Goal: Navigation & Orientation: Find specific page/section

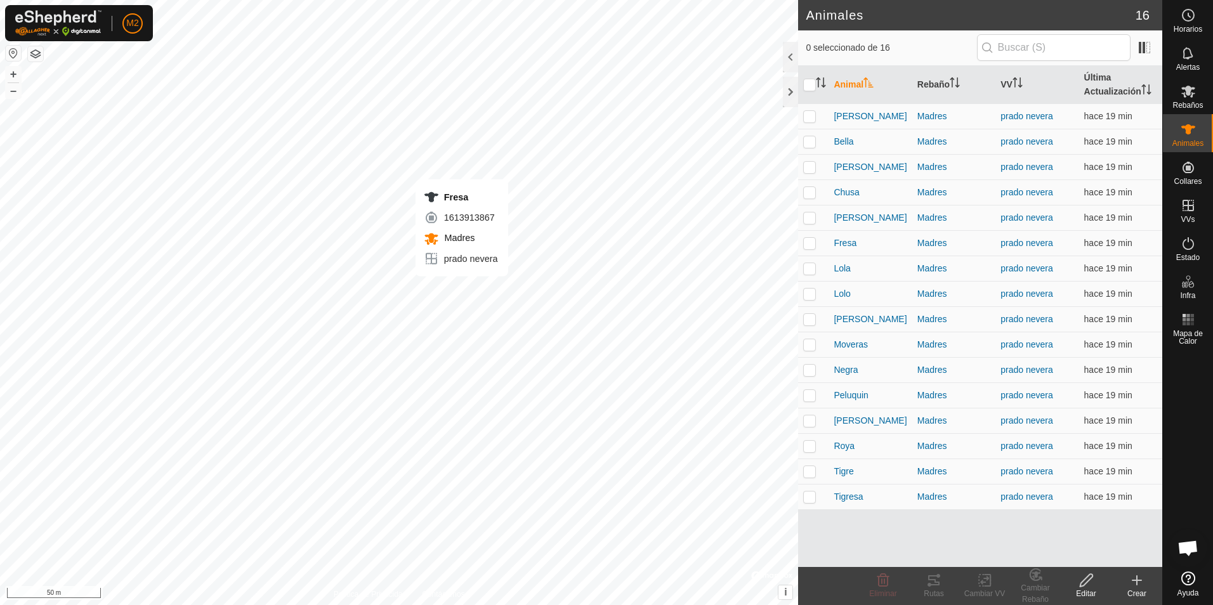
checkbox input "true"
click at [441, 305] on div "Lolo 1550158977 Madres prado nevera + – ⇧ i © Mapbox , © OpenStreetMap , Improv…" at bounding box center [399, 302] width 798 height 605
checkbox input "true"
click at [444, 293] on div "Dora 3841936620 Madres prado nevera + – ⇧ i © Mapbox , © OpenStreetMap , Improv…" at bounding box center [399, 302] width 798 height 605
checkbox input "true"
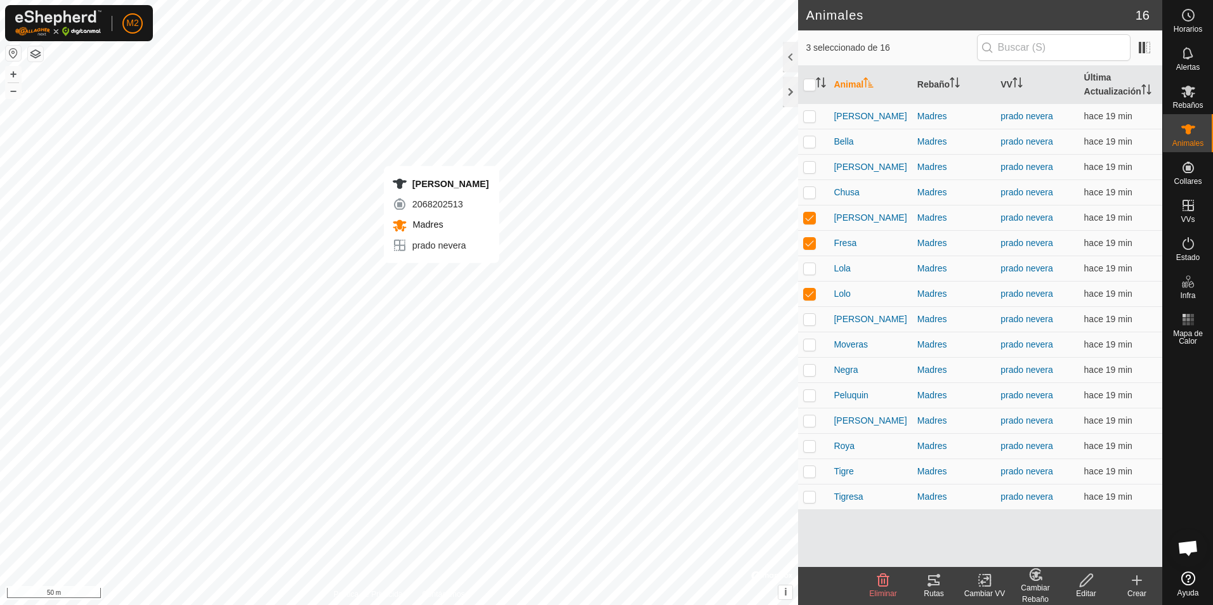
click at [442, 276] on div "Rizo 2068202513 Madres prado nevera + – ⇧ i © Mapbox , © OpenStreetMap , Improv…" at bounding box center [399, 302] width 798 height 605
checkbox input "true"
click at [429, 282] on div "Alba 3725063124 Madres prado nevera + – ⇧ i © Mapbox , © OpenStreetMap , Improv…" at bounding box center [399, 302] width 798 height 605
click at [432, 293] on div "Alba 3725063124 Madres prado nevera + – ⇧ i © Mapbox , © OpenStreetMap , Improv…" at bounding box center [399, 302] width 798 height 605
click at [430, 284] on div "Alba 3725063124 Madres prado nevera + – ⇧ i © Mapbox , © OpenStreetMap , Improv…" at bounding box center [399, 302] width 798 height 605
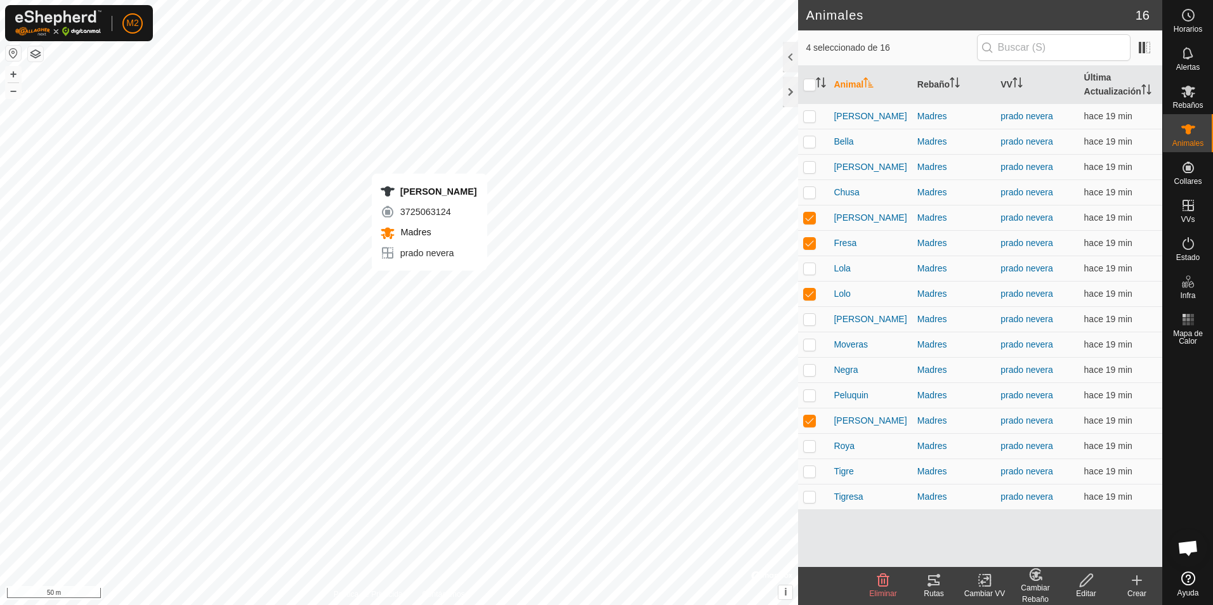
checkbox input "true"
click at [439, 263] on div "Bella 2952334483 Madres prado nevera + – ⇧ i © Mapbox , © OpenStreetMap , Impro…" at bounding box center [399, 302] width 798 height 605
checkbox input "true"
click at [430, 254] on div "Carla 1790764682 Madres prado nevera + – ⇧ i © Mapbox , © OpenStreetMap , Impro…" at bounding box center [399, 302] width 798 height 605
checkbox input "true"
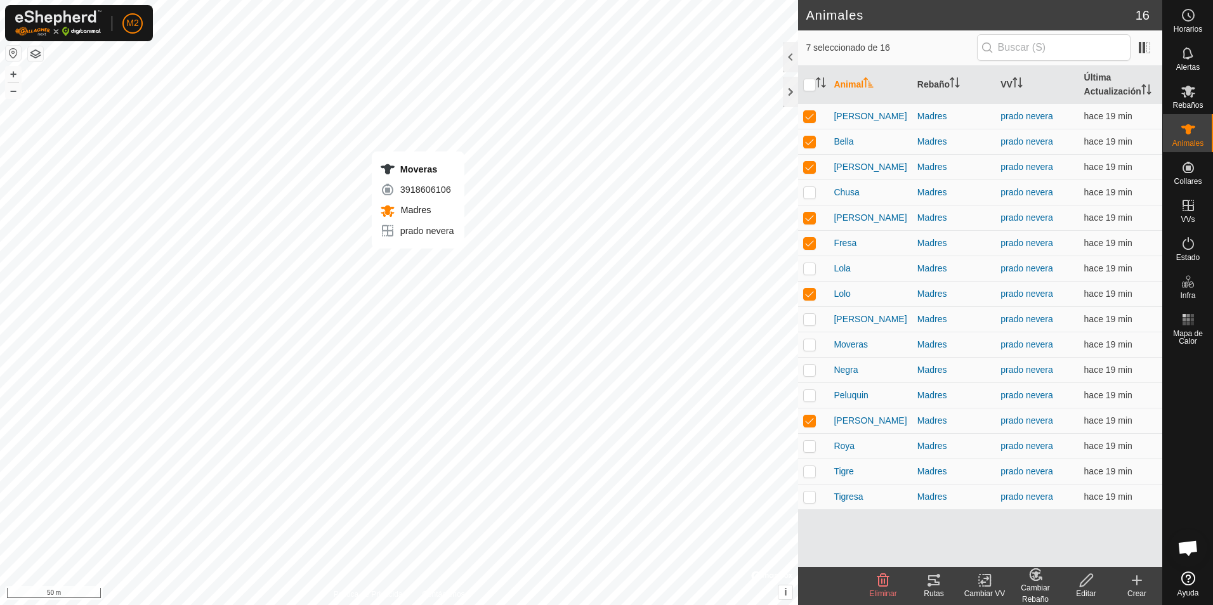
click at [418, 261] on div "Moveras 3918606106 Madres prado nevera + – ⇧ i © Mapbox , © OpenStreetMap , Imp…" at bounding box center [399, 302] width 798 height 605
checkbox input "true"
click at [406, 266] on div "Mora 1405873467 Madres prado nevera + – ⇧ i © Mapbox , © OpenStreetMap , Improv…" at bounding box center [399, 302] width 798 height 605
checkbox input "true"
click at [934, 579] on icon at bounding box center [934, 581] width 11 height 10
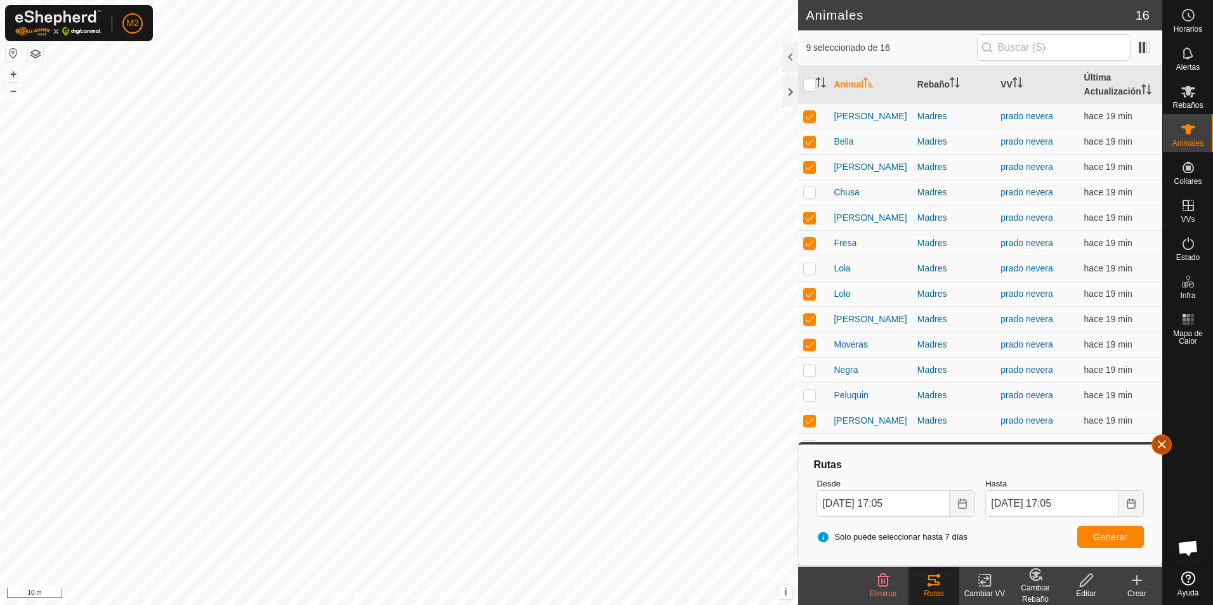
click at [1161, 446] on button "button" at bounding box center [1162, 445] width 20 height 20
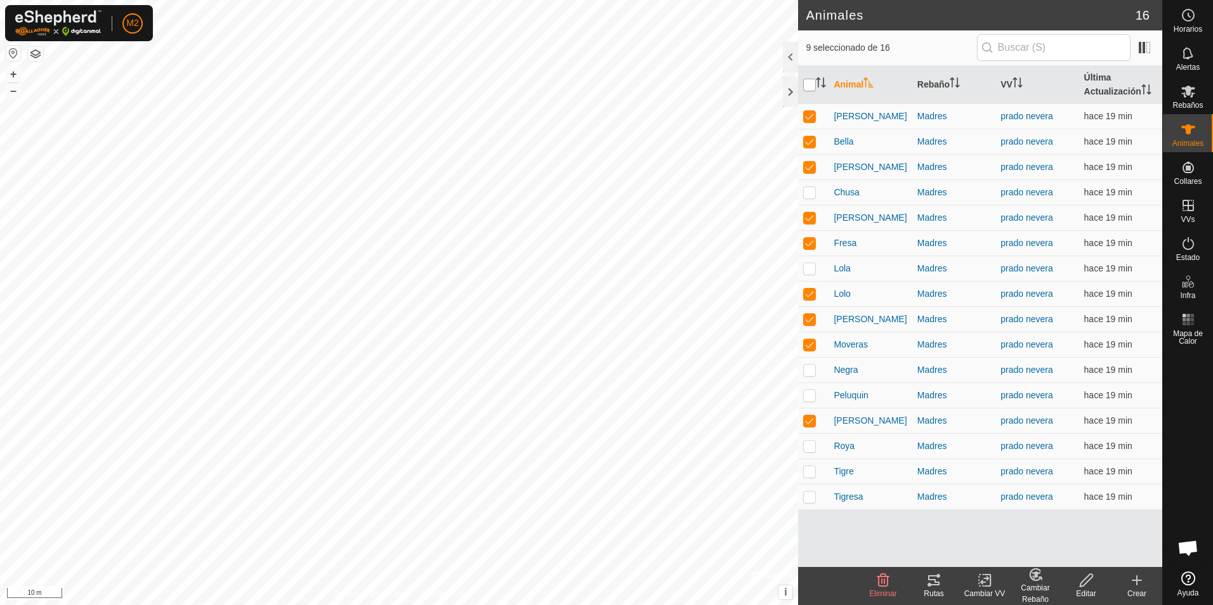
click at [809, 81] on input "checkbox" at bounding box center [809, 85] width 13 height 13
checkbox input "true"
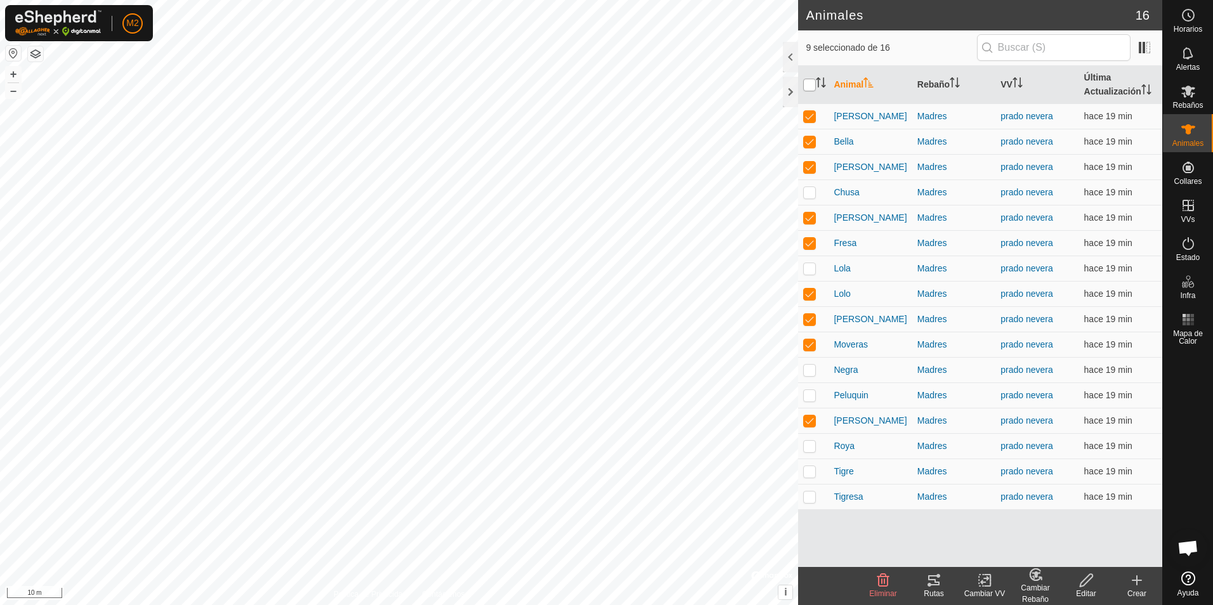
checkbox input "true"
click at [809, 81] on input "checkbox" at bounding box center [809, 85] width 13 height 13
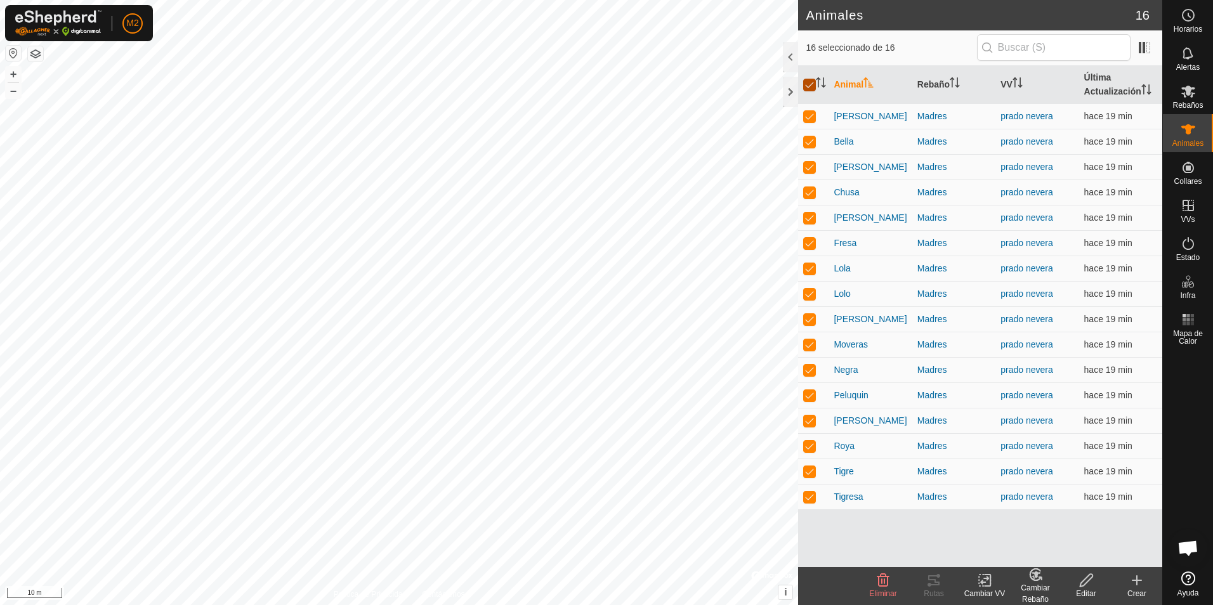
checkbox input "false"
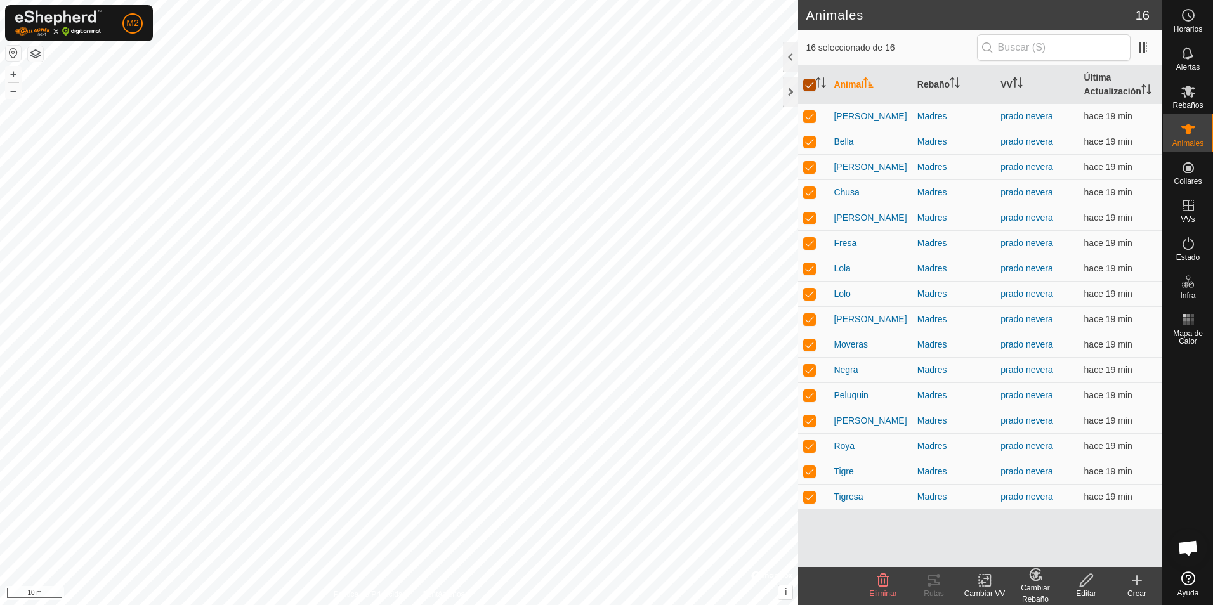
checkbox input "false"
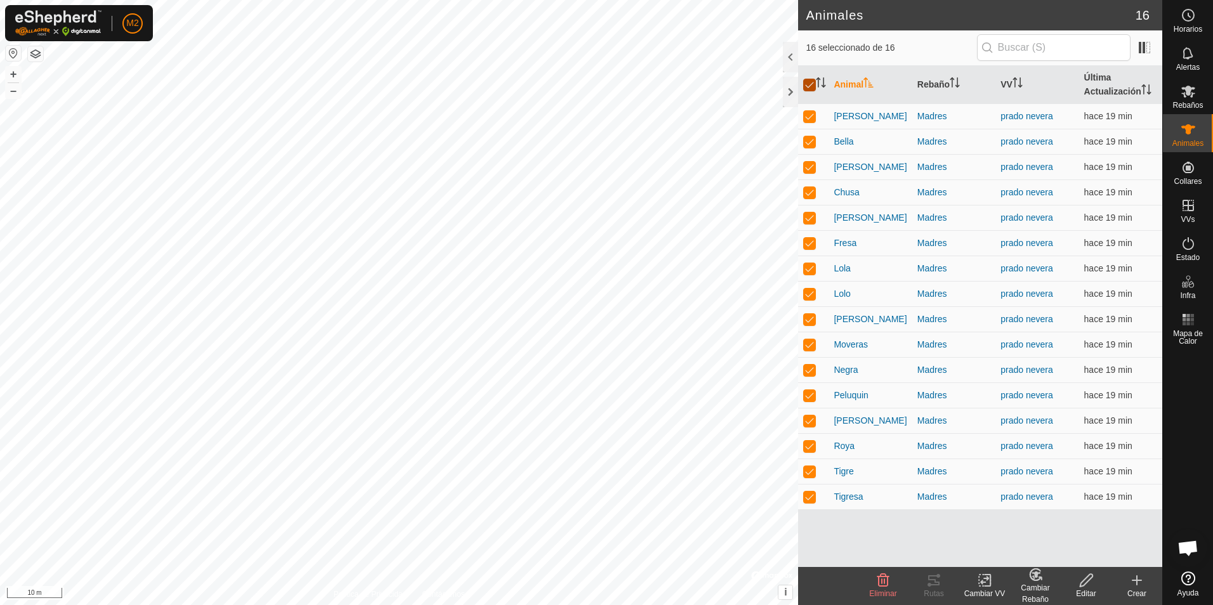
checkbox input "false"
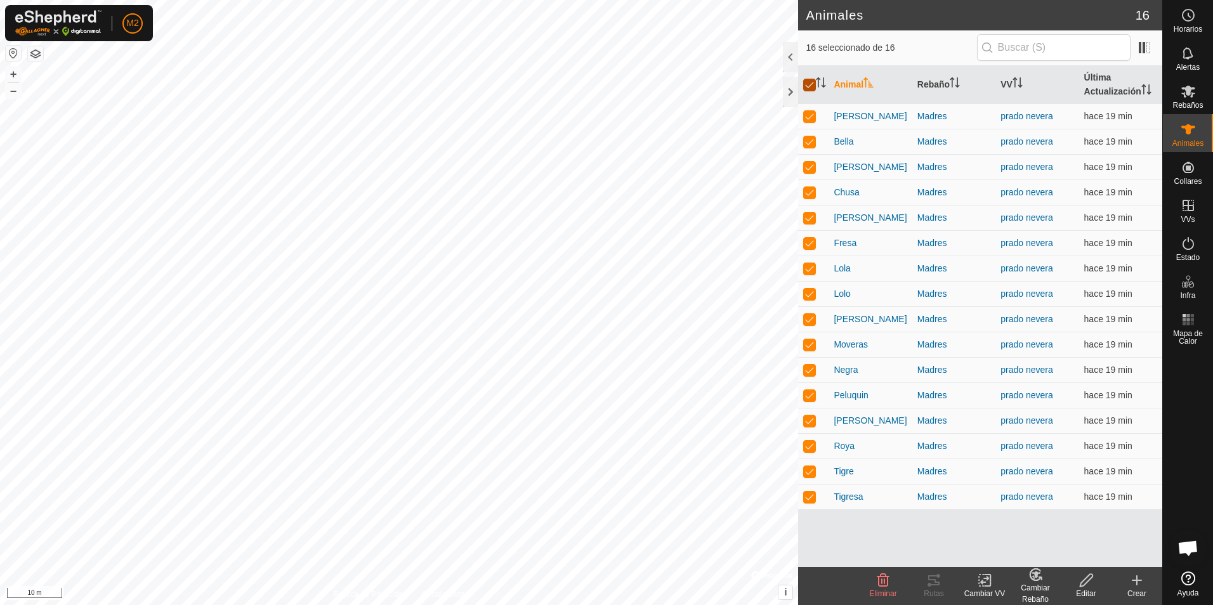
checkbox input "false"
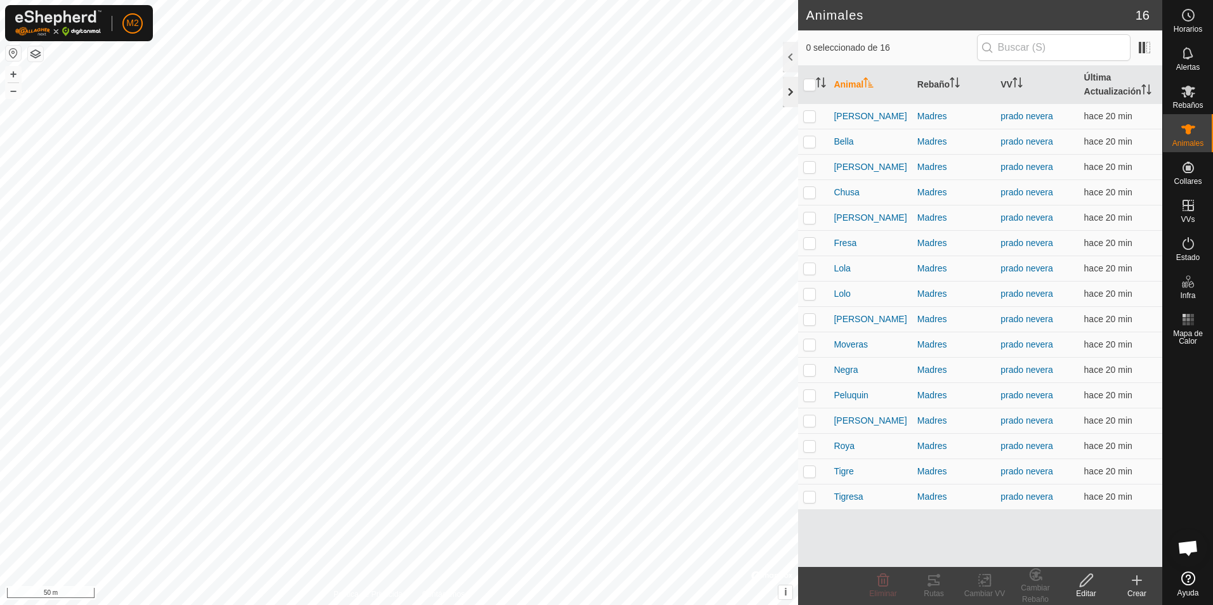
click at [786, 95] on div at bounding box center [790, 92] width 15 height 30
click at [809, 143] on p-checkbox at bounding box center [809, 141] width 13 height 10
checkbox input "false"
checkbox input "true"
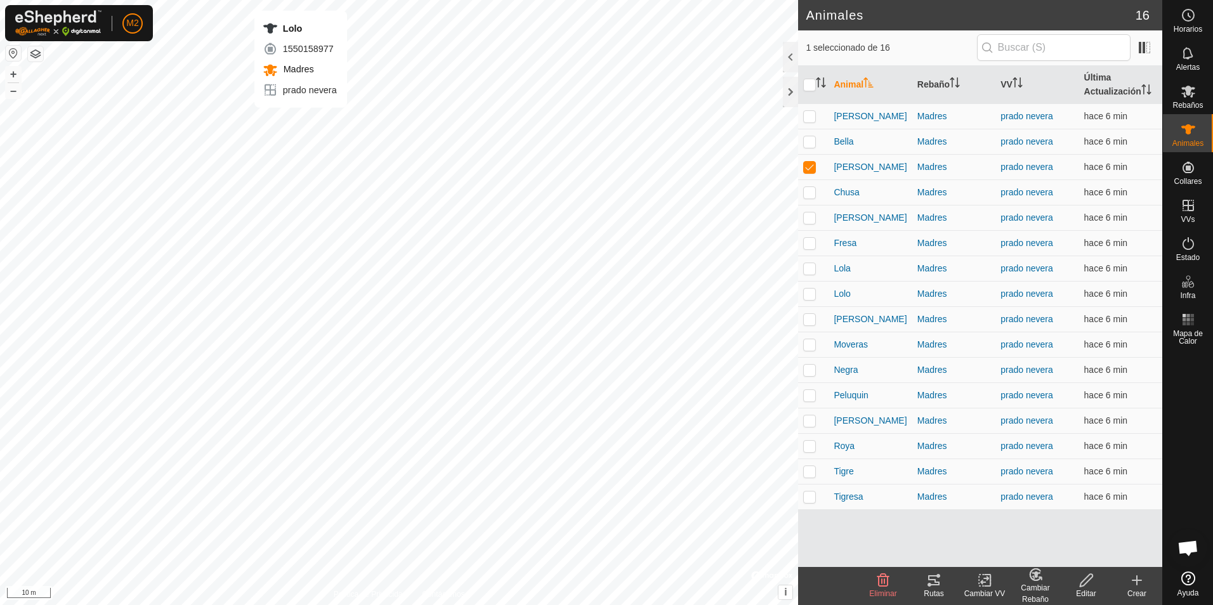
click at [300, 121] on div "Lolo 1550158977 Madres prado nevera + – ⇧ i © Mapbox , © OpenStreetMap , Improv…" at bounding box center [399, 302] width 798 height 605
checkbox input "true"
click at [927, 587] on icon at bounding box center [934, 580] width 15 height 15
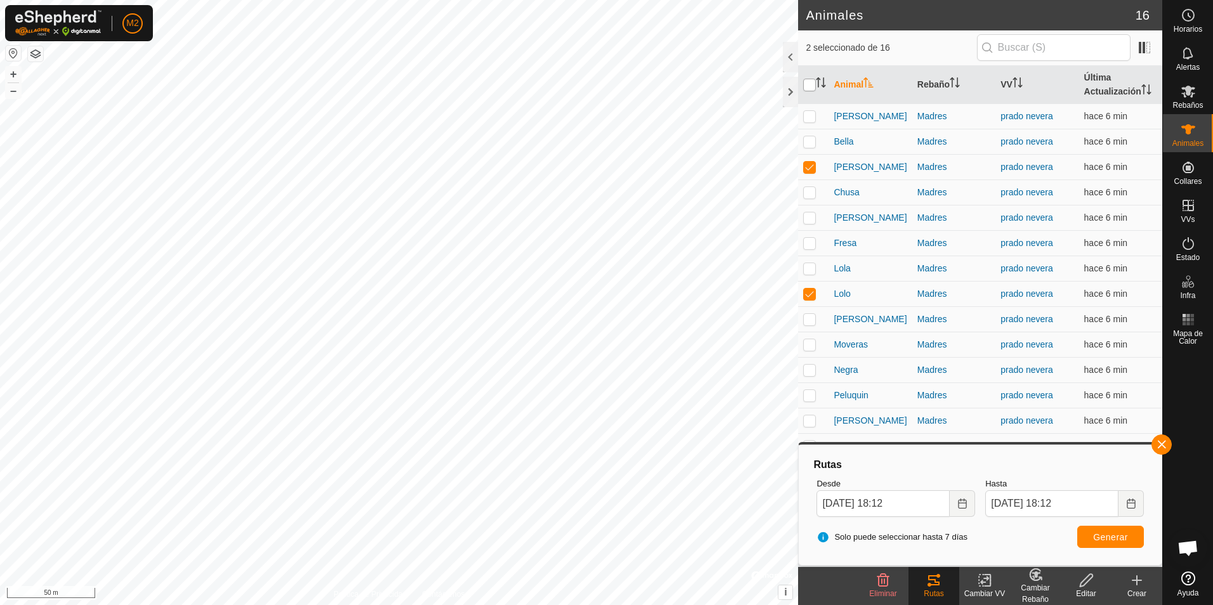
click at [811, 83] on input "checkbox" at bounding box center [809, 85] width 13 height 13
checkbox input "true"
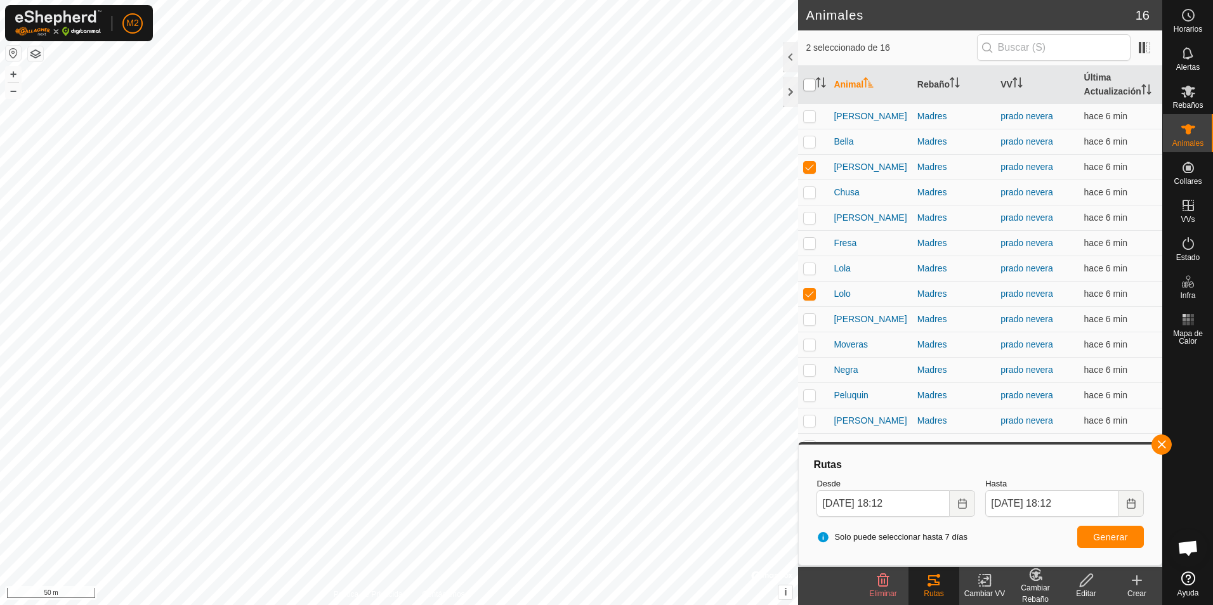
checkbox input "true"
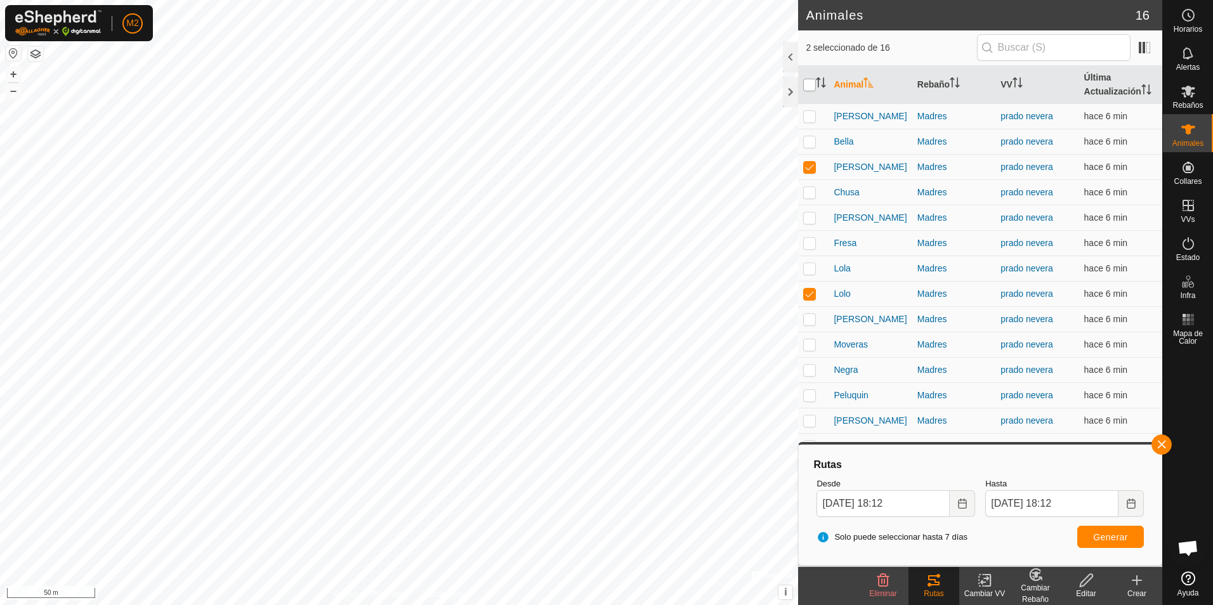
checkbox input "true"
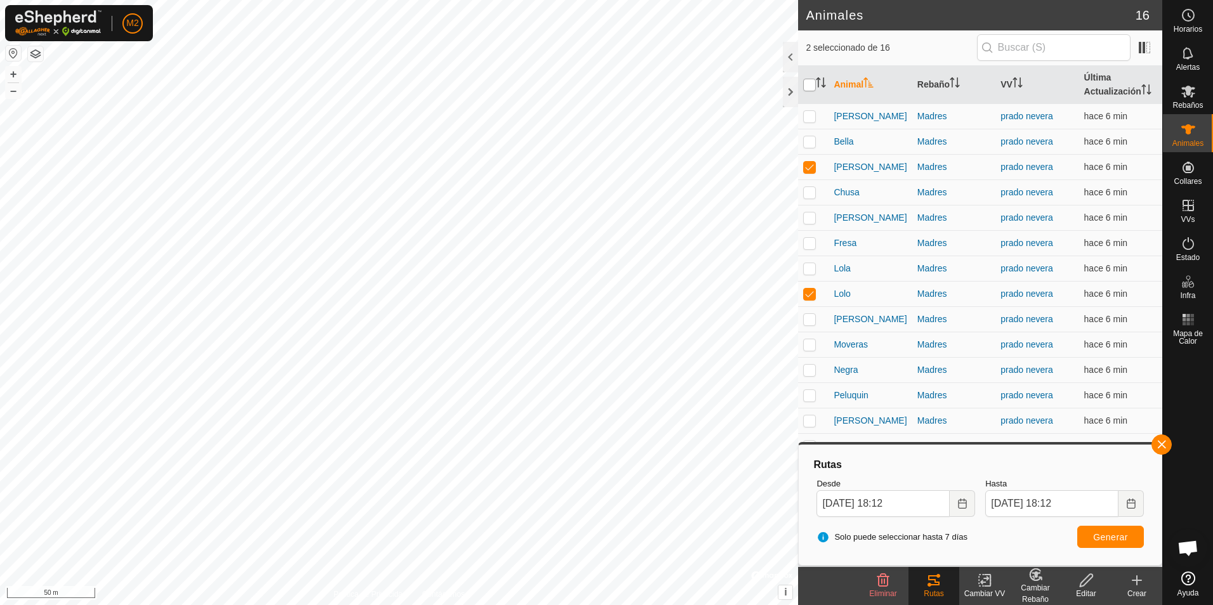
checkbox input "true"
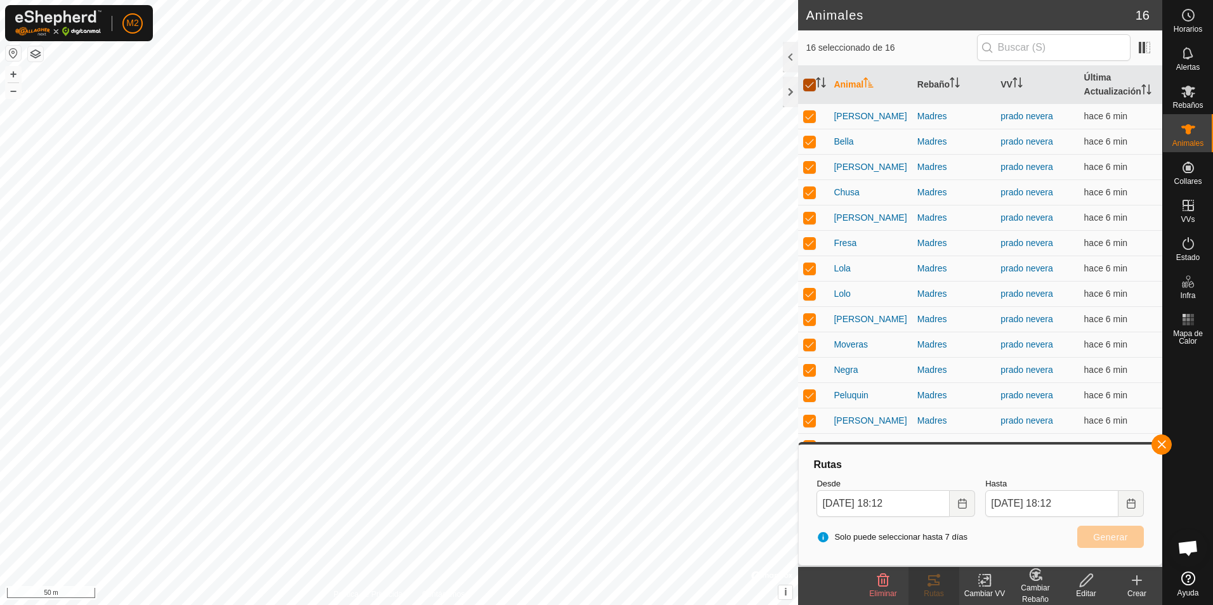
click at [811, 83] on input "checkbox" at bounding box center [809, 85] width 13 height 13
checkbox input "false"
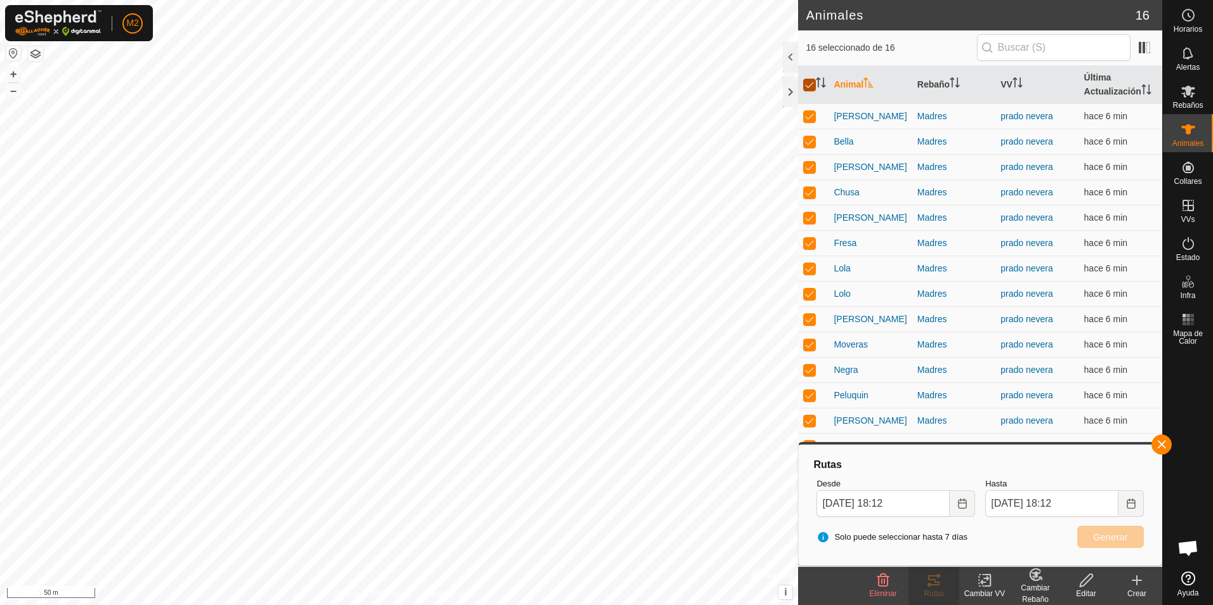
checkbox input "false"
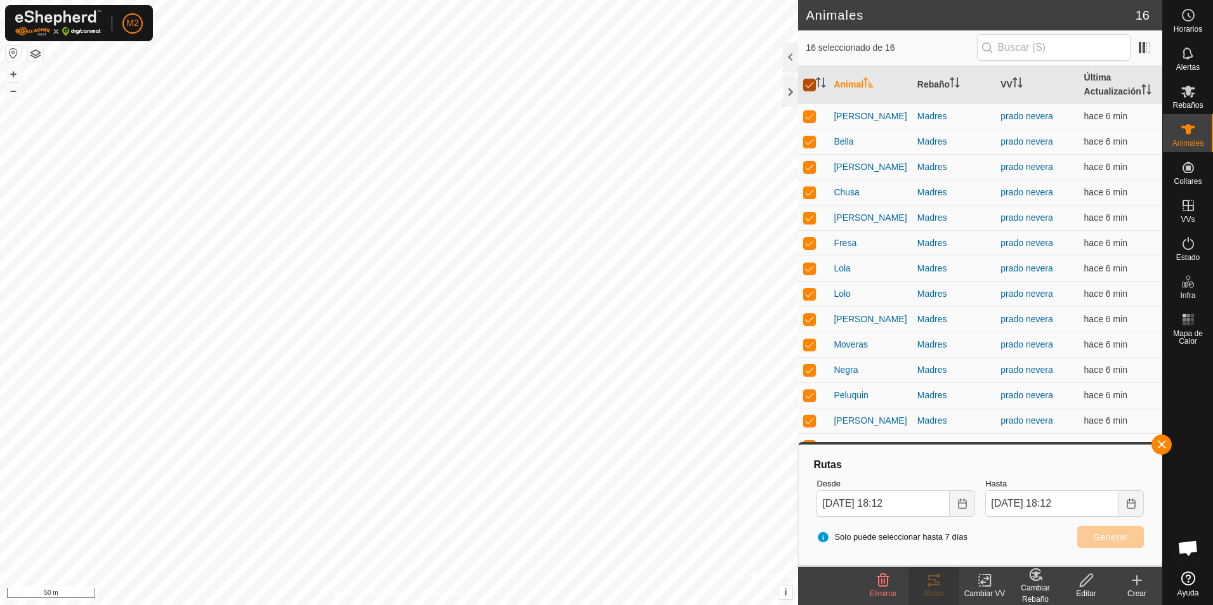
checkbox input "false"
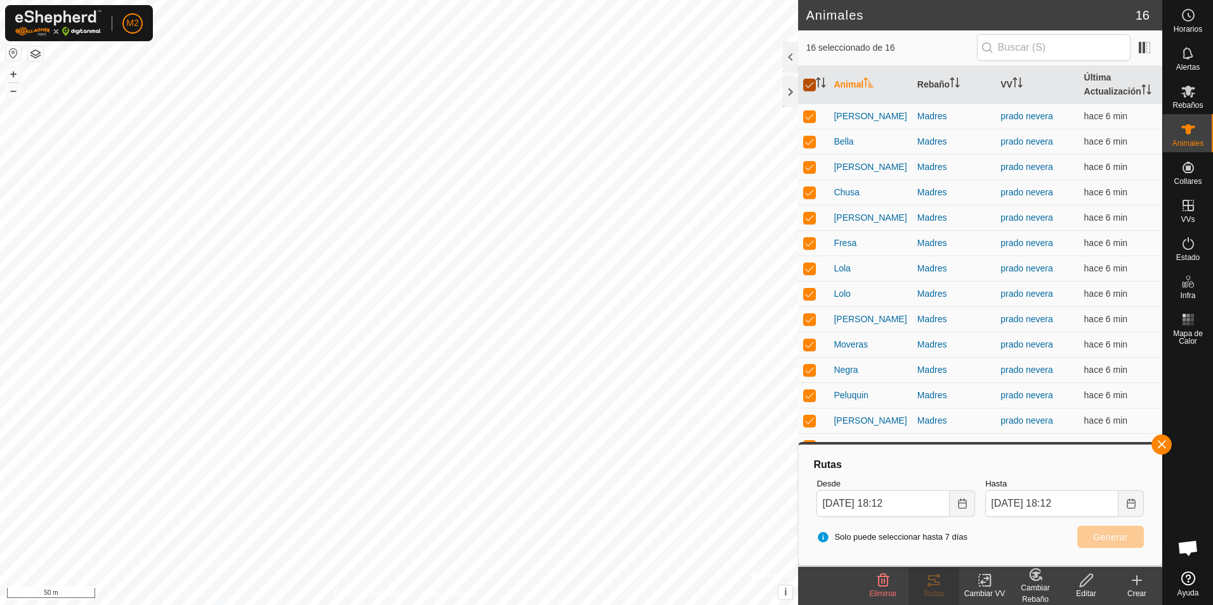
checkbox input "false"
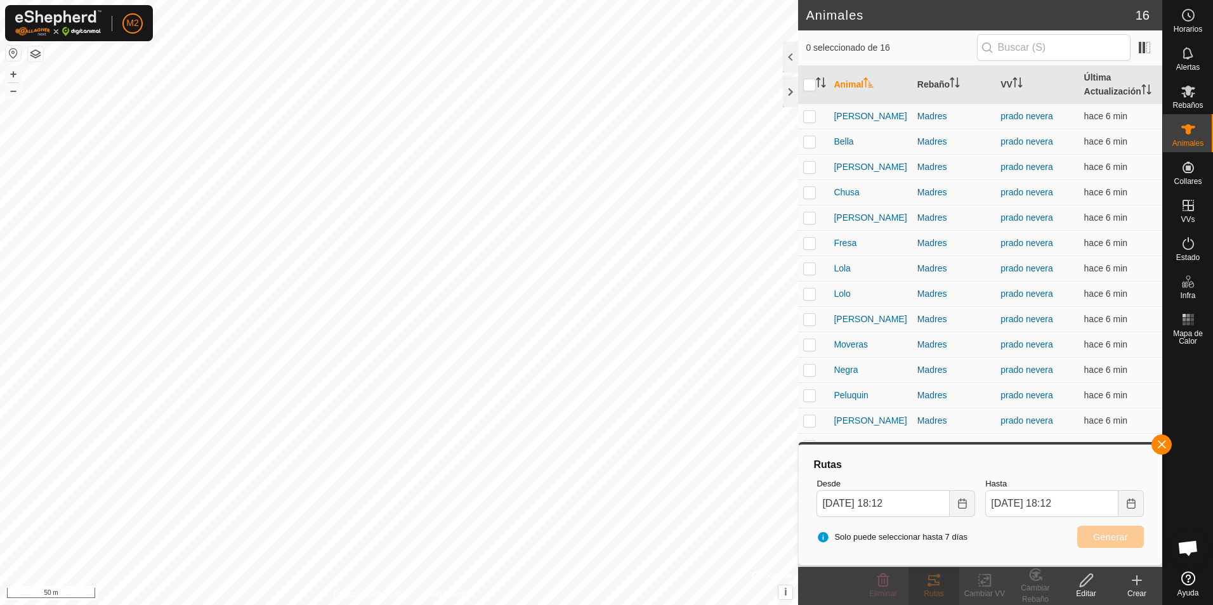
drag, startPoint x: 1157, startPoint y: 446, endPoint x: 1125, endPoint y: 434, distance: 34.5
click at [1158, 446] on button "button" at bounding box center [1162, 445] width 20 height 20
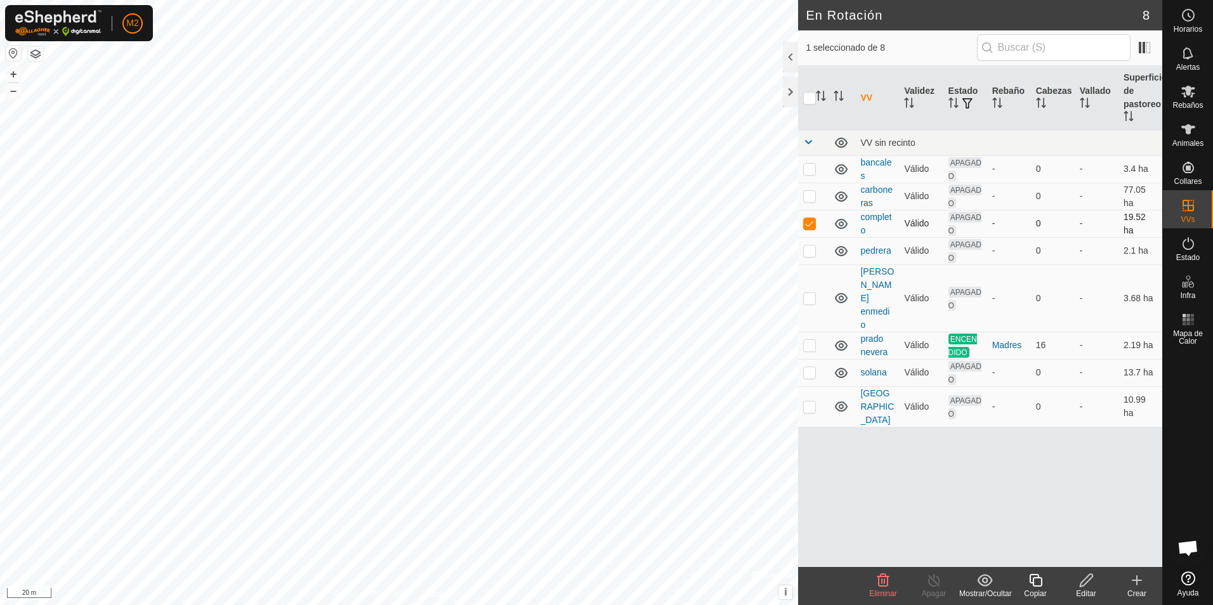
click at [807, 227] on p-checkbox at bounding box center [809, 223] width 13 height 10
checkbox input "false"
click at [788, 87] on div at bounding box center [790, 92] width 15 height 30
